Goal: Find specific page/section: Find specific page/section

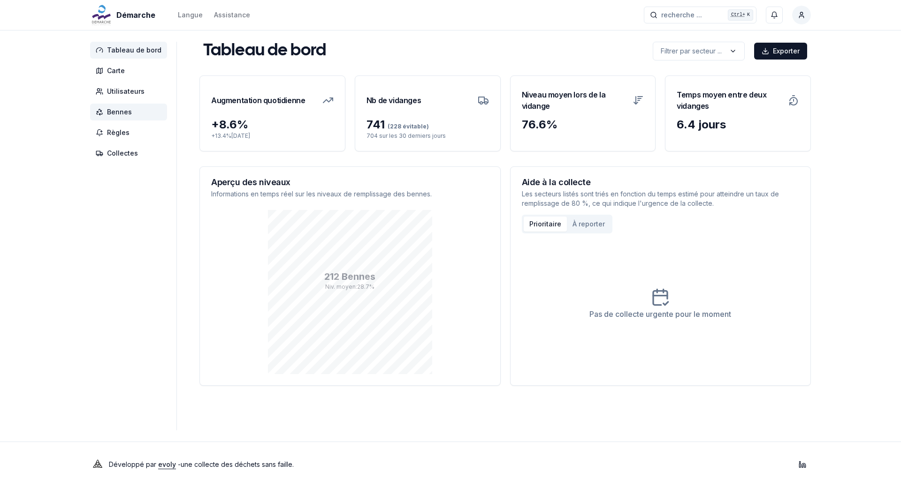
click at [107, 111] on span "Bennes" at bounding box center [119, 111] width 25 height 9
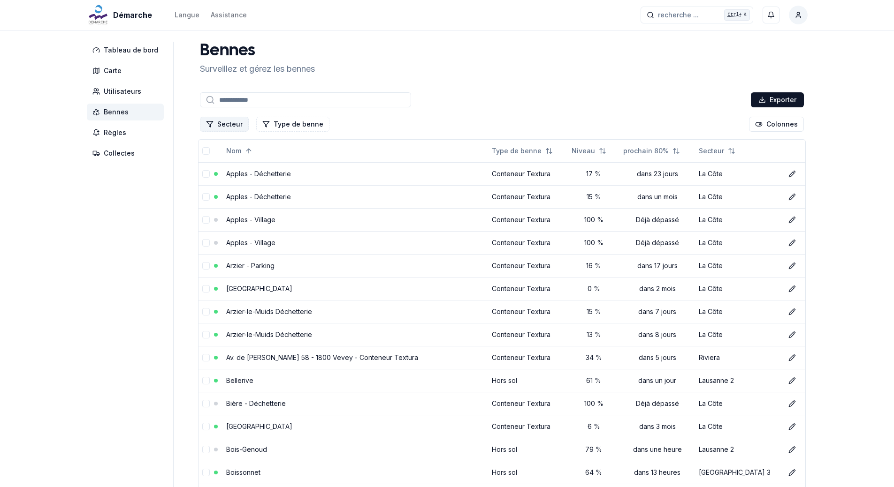
click at [238, 122] on button "Secteur" at bounding box center [224, 124] width 49 height 15
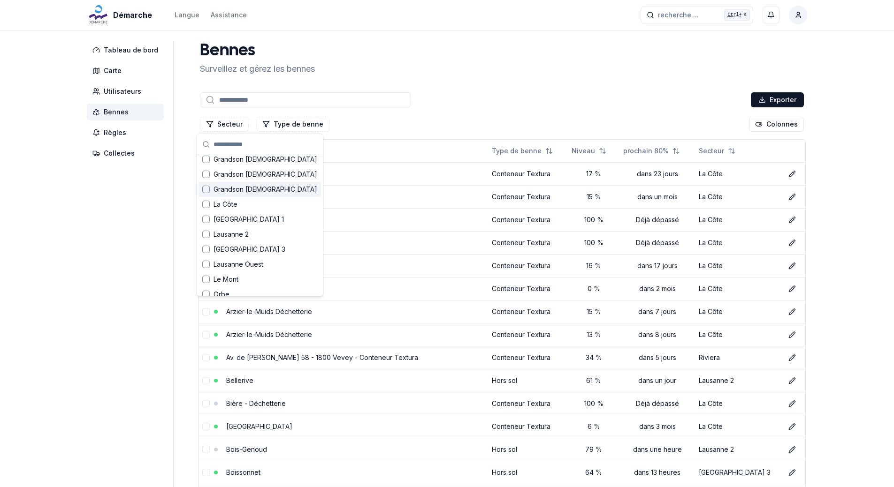
scroll to position [103, 0]
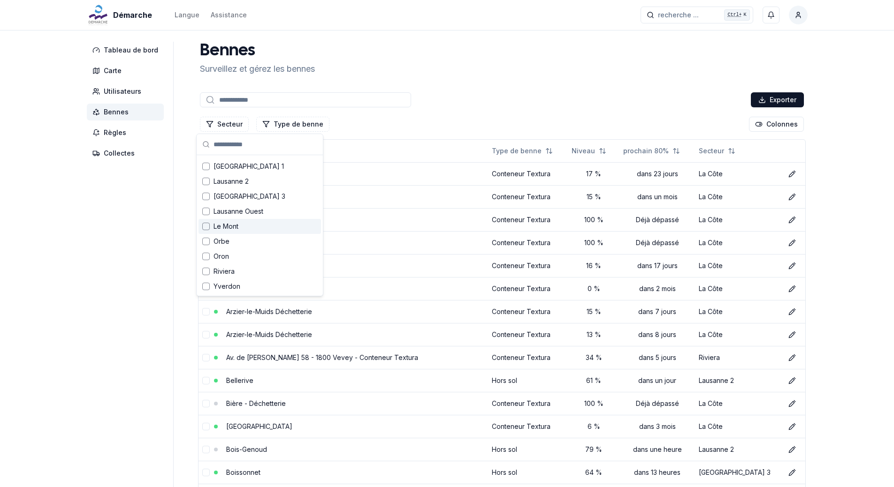
click at [237, 228] on span "Le Mont" at bounding box center [225, 226] width 25 height 9
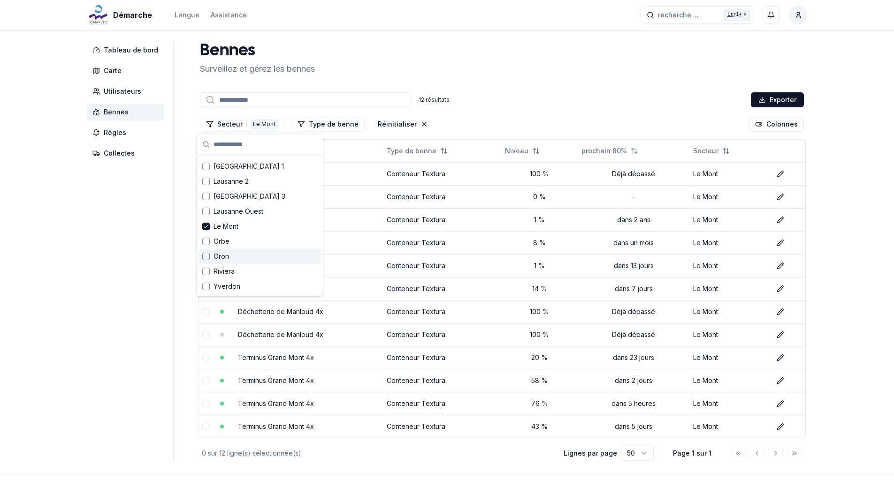
click at [848, 320] on div "Démarche Langue Assistance recherche ... recherche ... Ctrl+ K Fernando Stefani…" at bounding box center [447, 260] width 894 height 520
